Goal: Check status: Check status

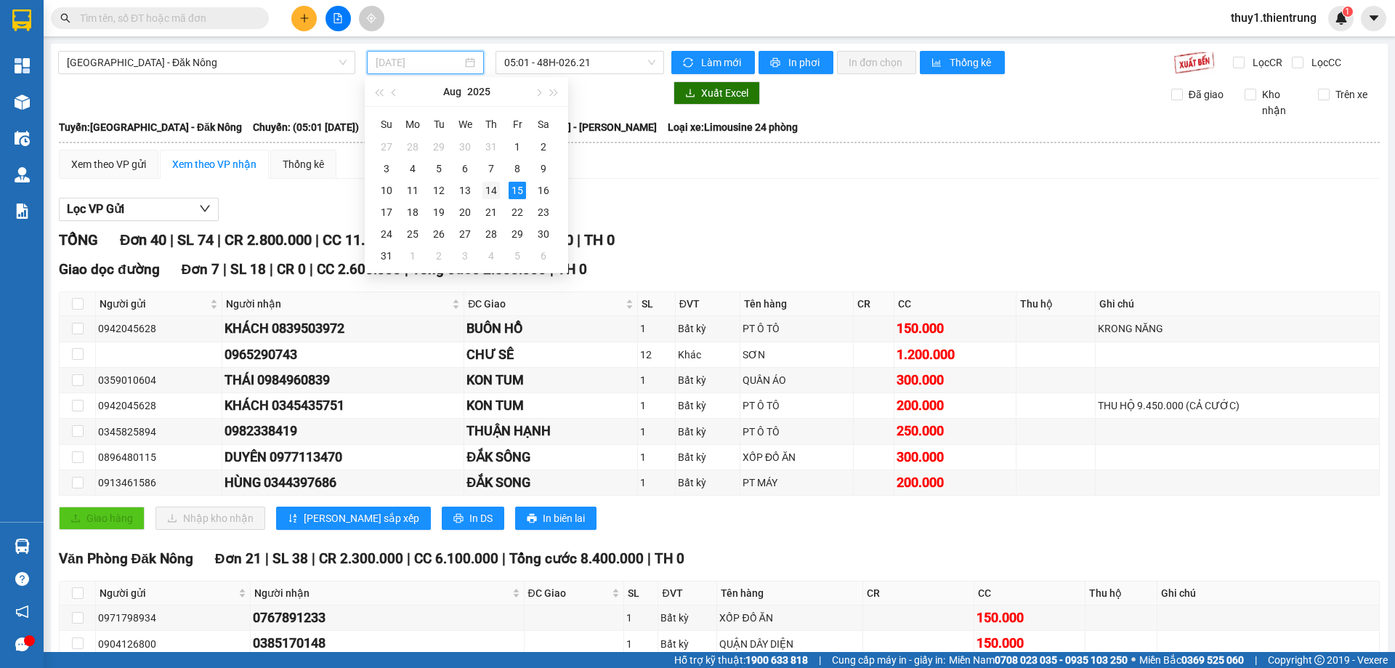
click at [493, 185] on div "14" at bounding box center [490, 190] width 17 height 17
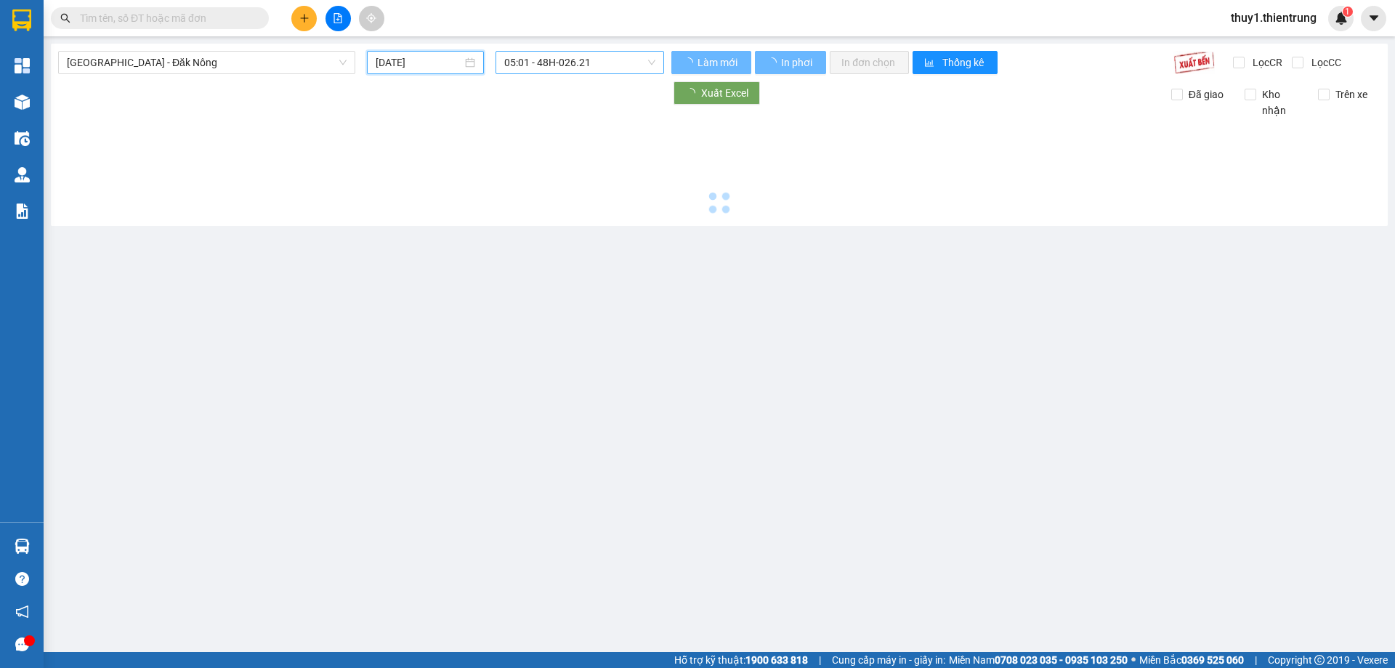
type input "[DATE]"
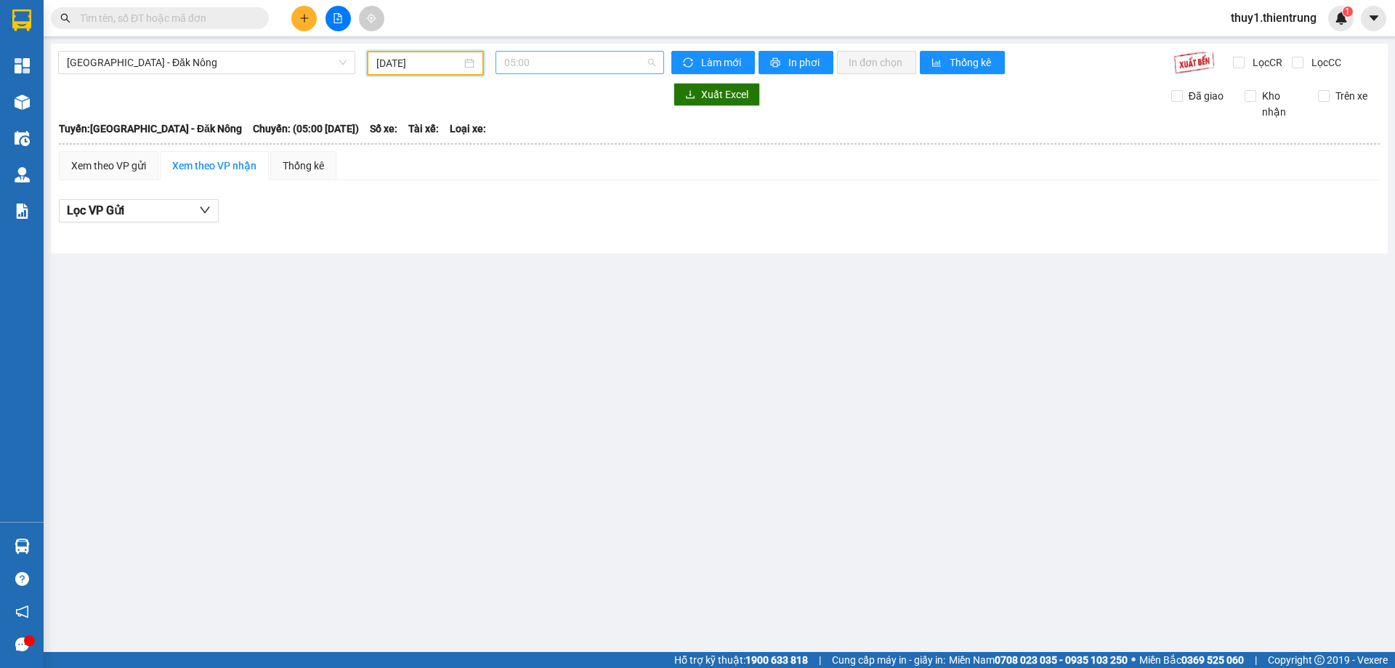
click at [555, 70] on span "05:00" at bounding box center [579, 63] width 151 height 22
click at [556, 138] on div "05:01 - 48B-004.80" at bounding box center [560, 138] width 113 height 16
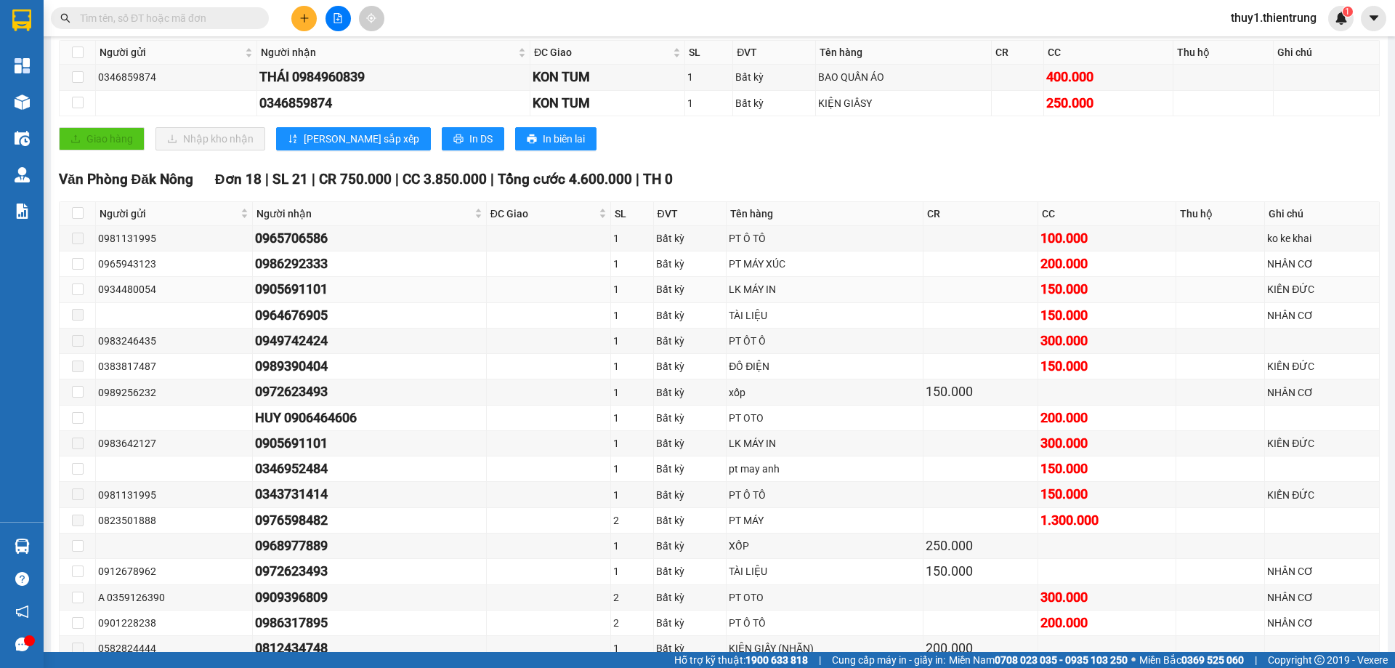
scroll to position [218, 0]
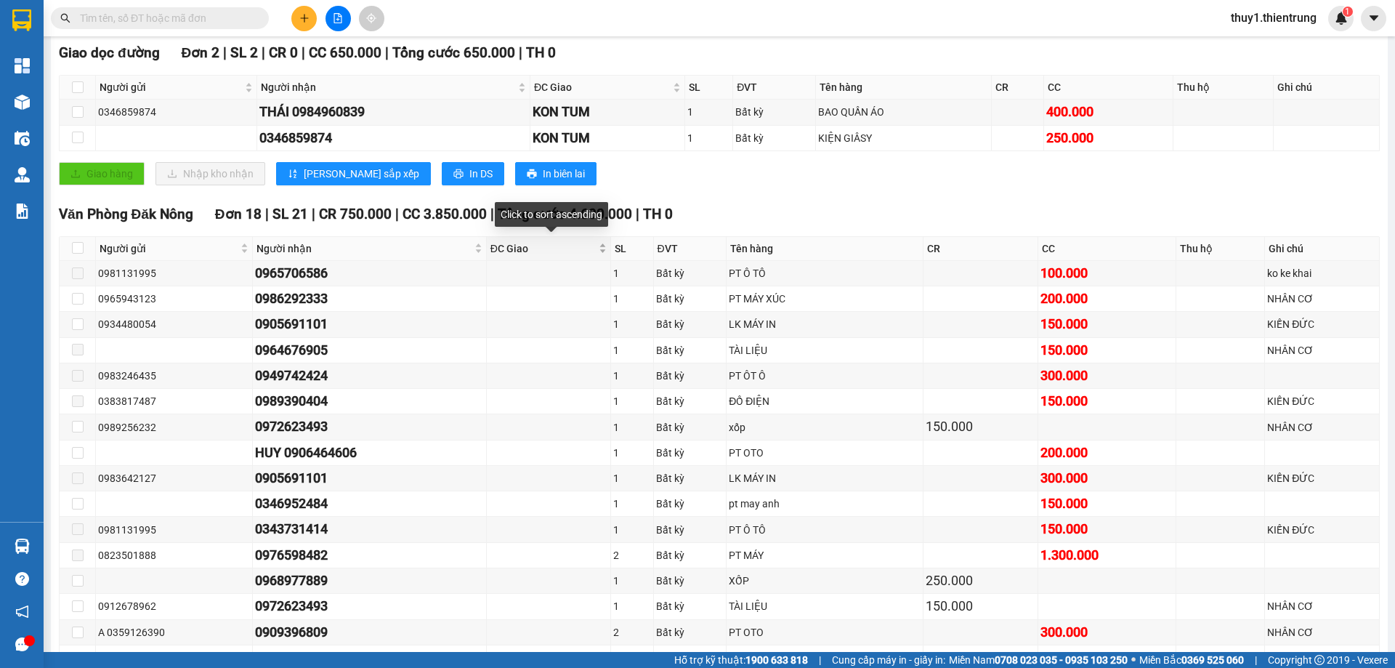
click at [578, 253] on span "ĐC Giao" at bounding box center [542, 248] width 105 height 16
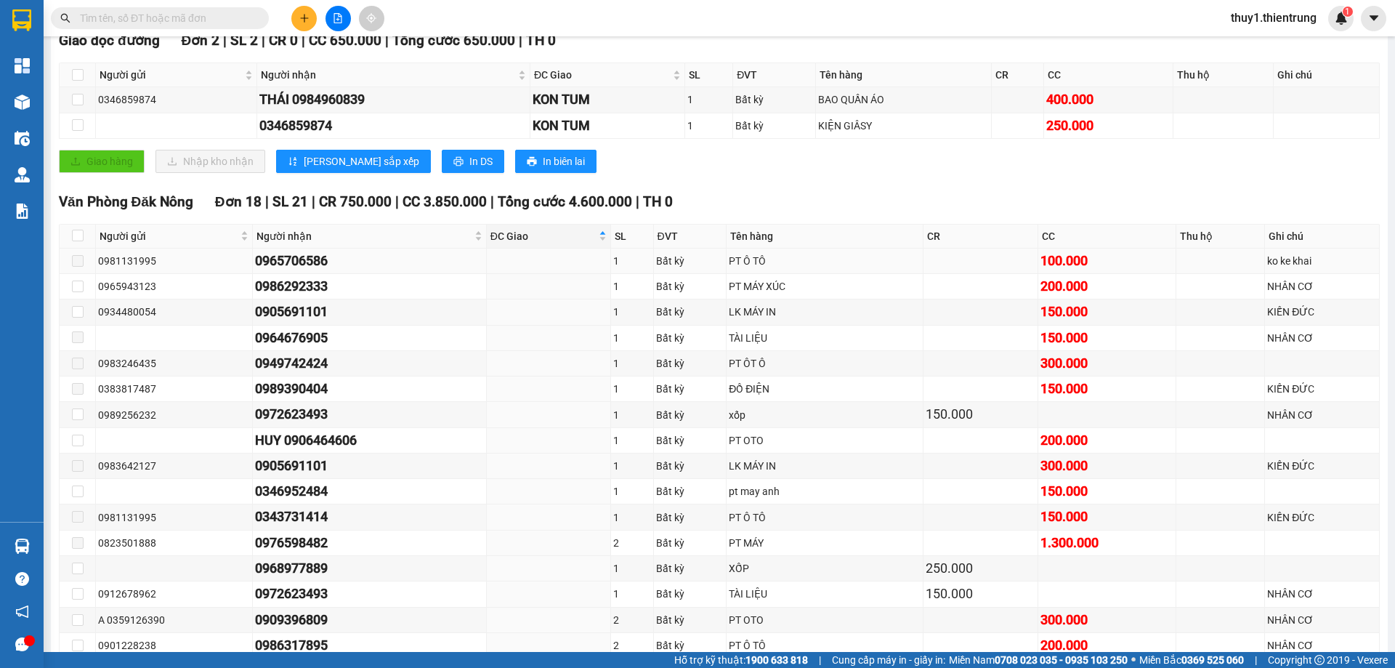
scroll to position [363, 0]
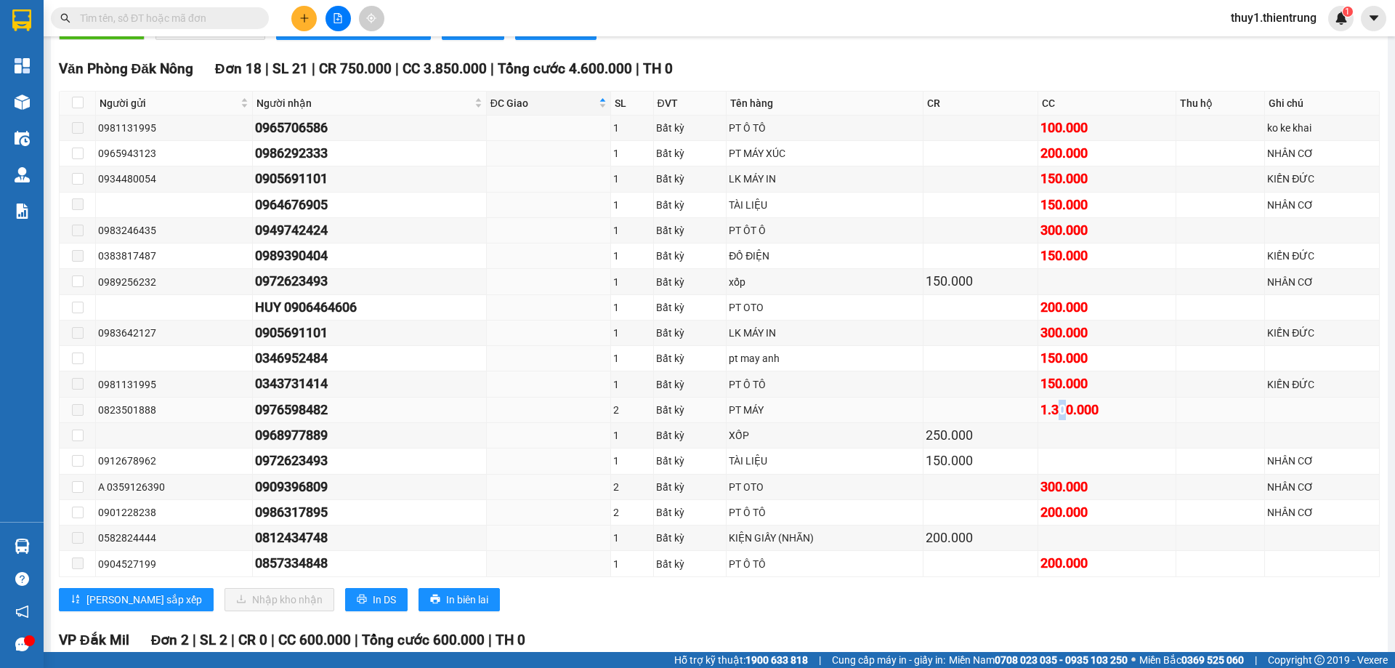
drag, startPoint x: 1047, startPoint y: 413, endPoint x: 1056, endPoint y: 410, distance: 9.7
click at [1056, 410] on div "1.300.000" at bounding box center [1106, 410] width 133 height 20
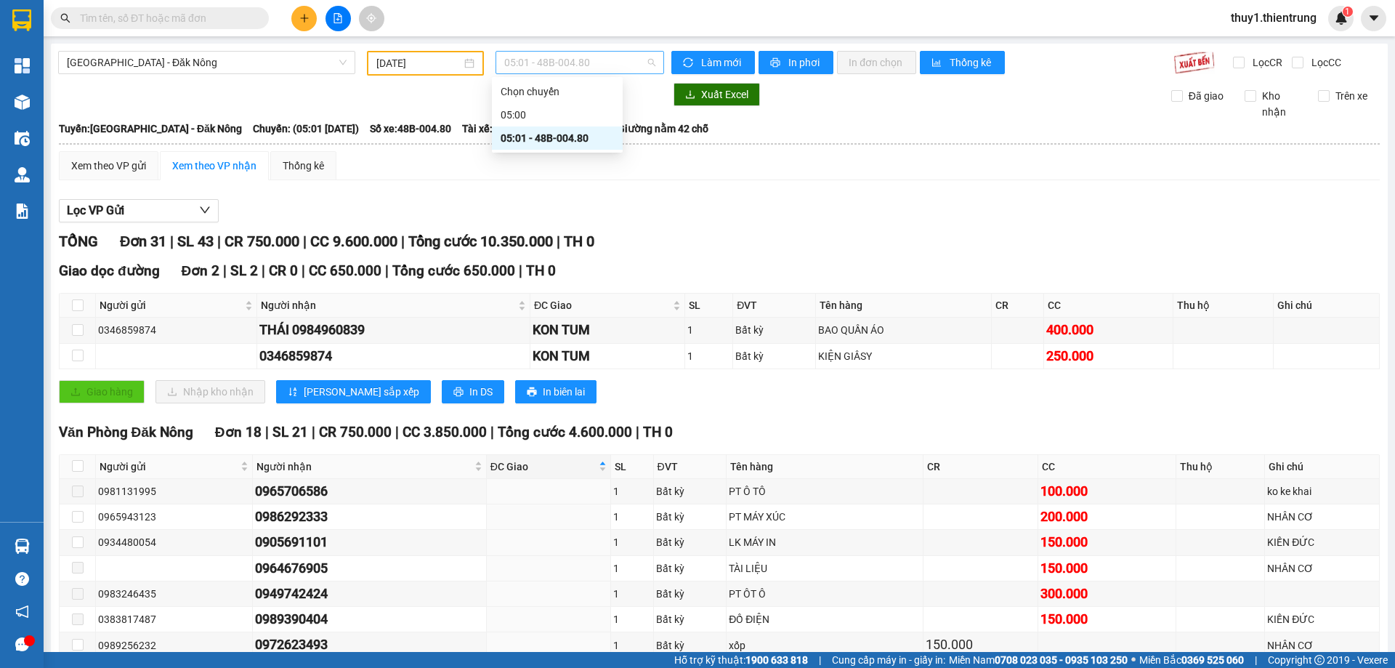
click at [609, 56] on span "05:01 - 48B-004.80" at bounding box center [579, 63] width 151 height 22
